Goal: Complete application form: Complete application form

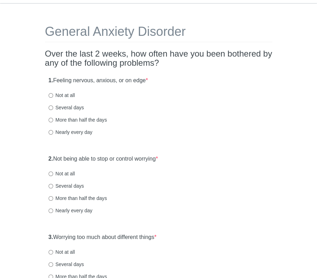
scroll to position [35, 0]
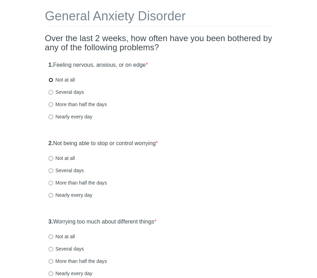
click at [51, 78] on input "Not at all" at bounding box center [51, 80] width 5 height 5
radio input "true"
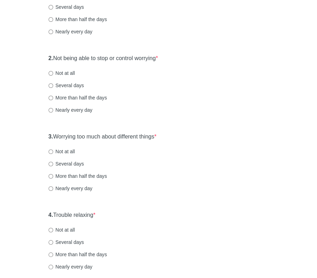
scroll to position [176, 0]
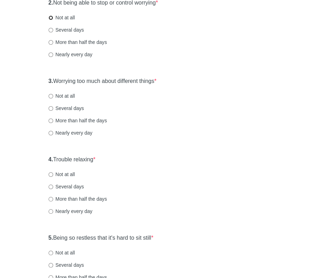
click at [51, 17] on input "Not at all" at bounding box center [51, 17] width 5 height 5
radio input "true"
click at [51, 96] on input "Not at all" at bounding box center [51, 96] width 5 height 5
radio input "true"
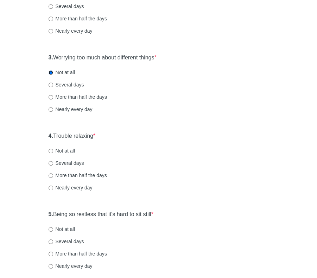
scroll to position [246, 0]
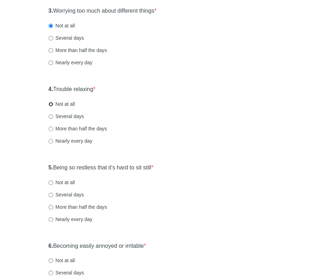
click at [52, 104] on input "Not at all" at bounding box center [51, 104] width 5 height 5
radio input "true"
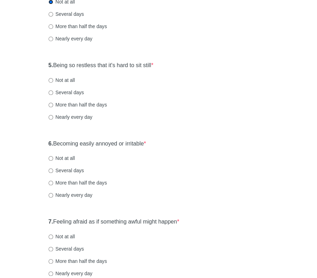
scroll to position [352, 0]
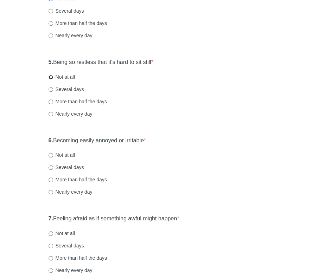
click at [52, 77] on input "Not at all" at bounding box center [51, 77] width 5 height 5
radio input "true"
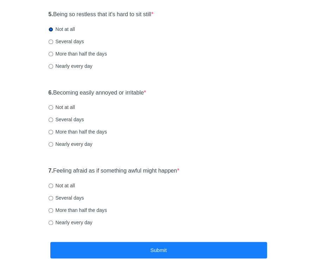
scroll to position [422, 0]
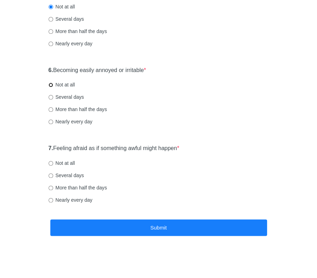
click at [50, 83] on input "Not at all" at bounding box center [51, 85] width 5 height 5
radio input "true"
click at [54, 163] on label "Not at all" at bounding box center [62, 163] width 26 height 7
click at [53, 163] on input "Not at all" at bounding box center [51, 163] width 5 height 5
radio input "true"
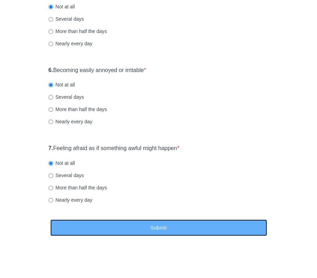
click at [143, 229] on button "Submit" at bounding box center [158, 227] width 217 height 17
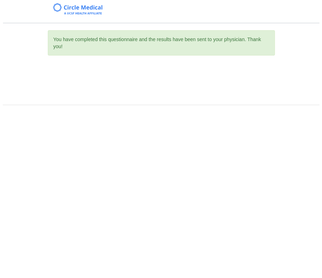
scroll to position [0, 0]
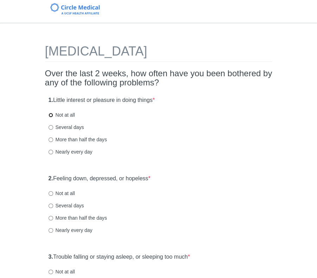
click at [50, 115] on input "Not at all" at bounding box center [51, 115] width 5 height 5
radio input "true"
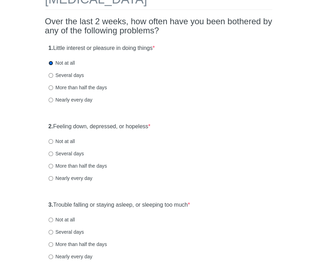
scroll to position [70, 0]
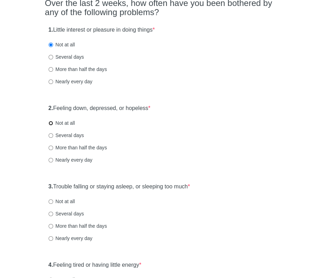
click at [52, 121] on input "Not at all" at bounding box center [51, 123] width 5 height 5
radio input "true"
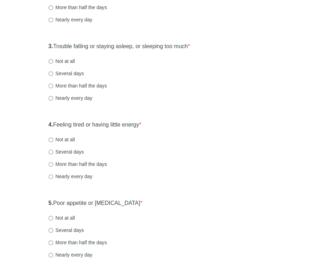
scroll to position [211, 0]
click at [50, 61] on input "Not at all" at bounding box center [51, 61] width 5 height 5
radio input "true"
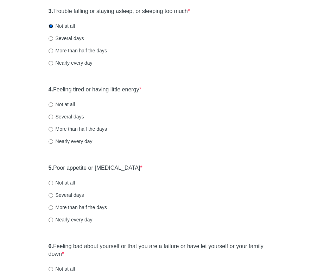
scroll to position [246, 0]
click at [49, 103] on input "Not at all" at bounding box center [51, 104] width 5 height 5
radio input "true"
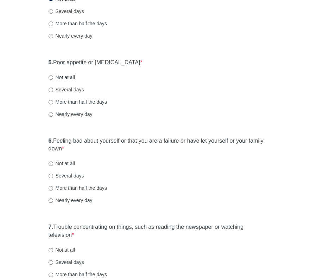
scroll to position [352, 0]
click at [53, 72] on div "5. Poor appetite or [MEDICAL_DATA] * Not at all Several days More than half the…" at bounding box center [158, 91] width 227 height 73
click at [51, 77] on input "Not at all" at bounding box center [51, 77] width 5 height 5
radio input "true"
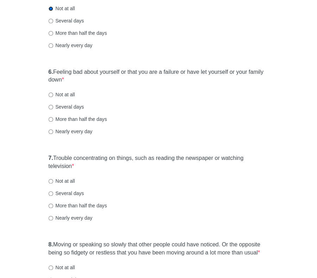
scroll to position [422, 0]
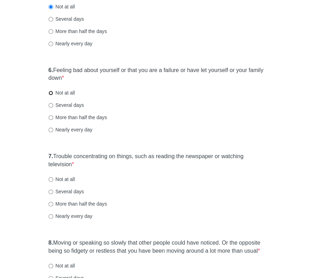
click at [49, 92] on input "Not at all" at bounding box center [51, 93] width 5 height 5
radio input "true"
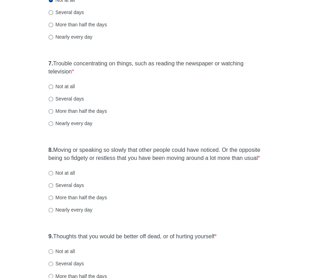
scroll to position [528, 0]
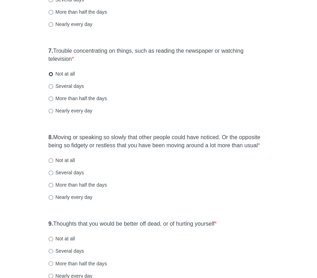
click at [51, 73] on input "Not at all" at bounding box center [51, 74] width 5 height 5
radio input "true"
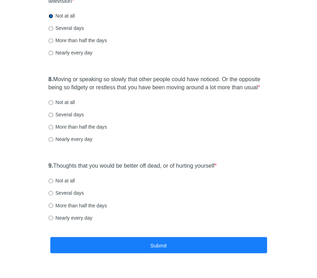
scroll to position [598, 0]
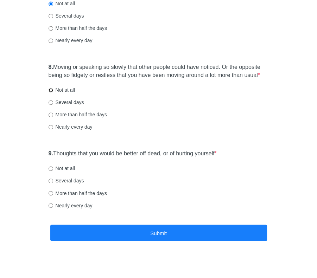
click at [51, 89] on input "Not at all" at bounding box center [51, 90] width 5 height 5
radio input "true"
click at [51, 168] on input "Not at all" at bounding box center [51, 168] width 5 height 5
radio input "true"
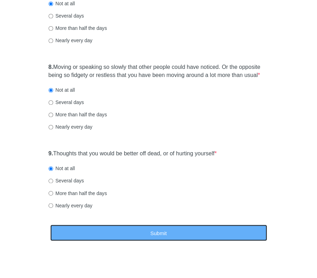
click at [163, 232] on button "Submit" at bounding box center [158, 233] width 217 height 17
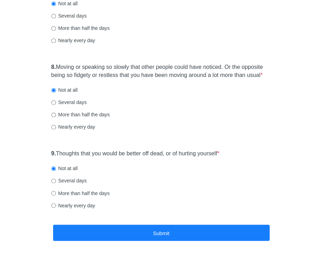
scroll to position [0, 0]
